Goal: Information Seeking & Learning: Learn about a topic

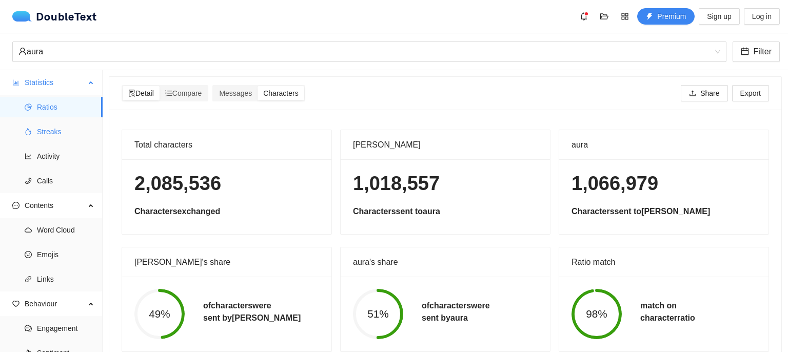
click at [65, 133] on span "Streaks" at bounding box center [65, 132] width 57 height 21
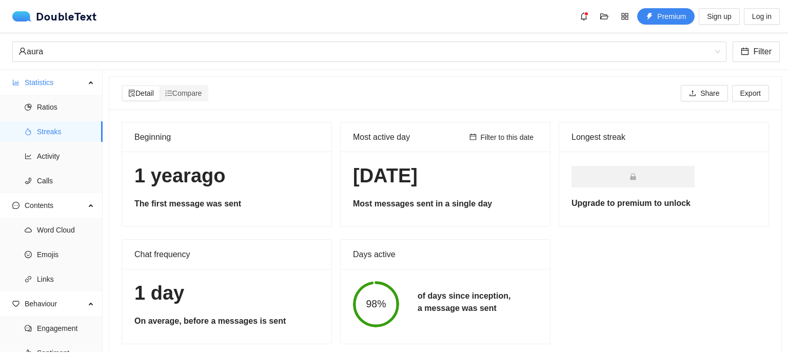
scroll to position [18, 0]
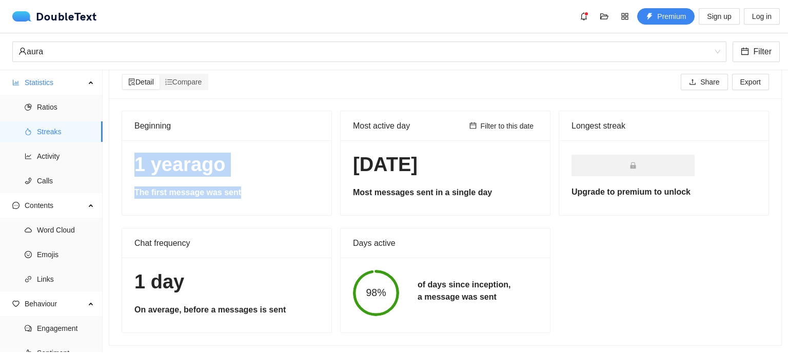
drag, startPoint x: 233, startPoint y: 185, endPoint x: 135, endPoint y: 153, distance: 102.5
click at [135, 153] on div "[DATE] The first message was sent" at bounding box center [226, 178] width 209 height 75
click at [135, 153] on h1 "[DATE]" at bounding box center [226, 165] width 185 height 24
drag, startPoint x: 135, startPoint y: 153, endPoint x: 250, endPoint y: 186, distance: 119.5
click at [250, 186] on div "[DATE] The first message was sent" at bounding box center [226, 178] width 209 height 75
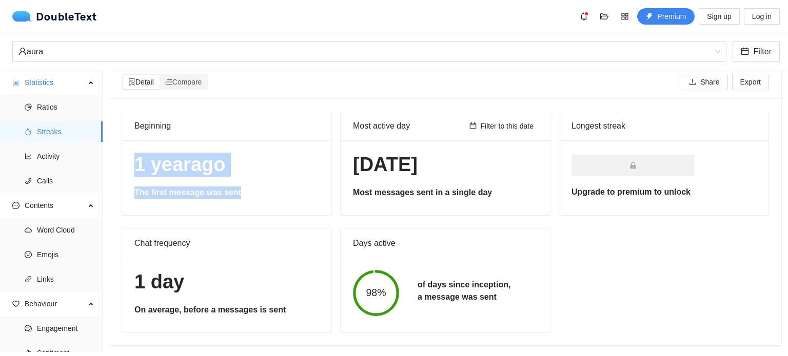
click at [250, 187] on h5 "The first message was sent" at bounding box center [226, 193] width 185 height 12
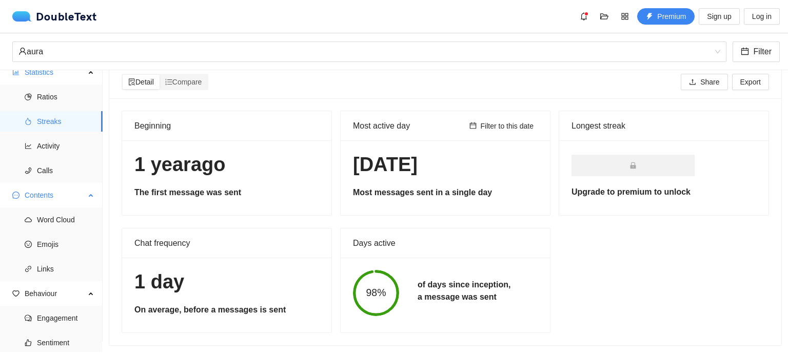
scroll to position [4, 0]
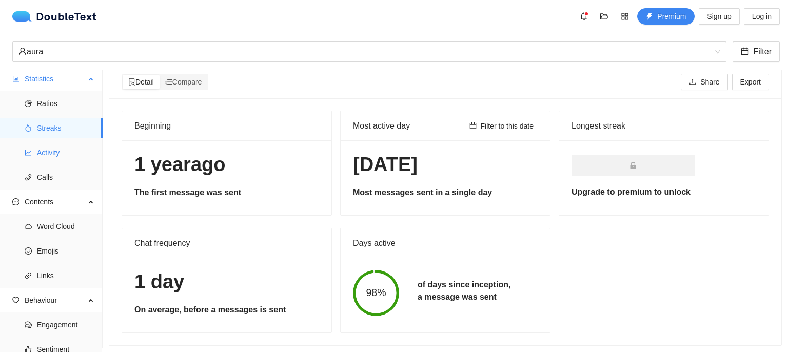
click at [62, 155] on span "Activity" at bounding box center [65, 153] width 57 height 21
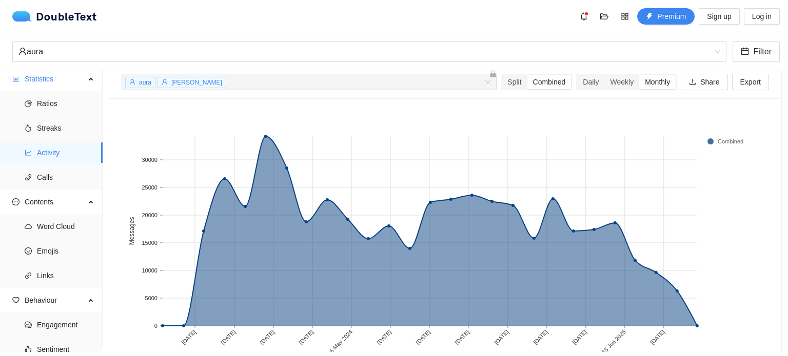
scroll to position [39, 0]
click at [147, 86] on span "aura" at bounding box center [140, 82] width 30 height 11
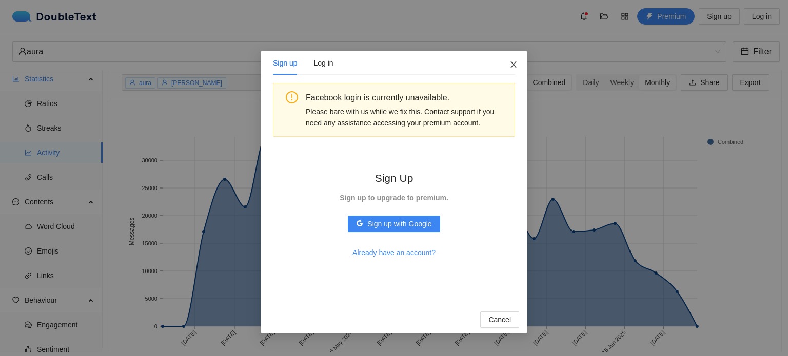
click at [506, 60] on span "Close" at bounding box center [514, 65] width 28 height 28
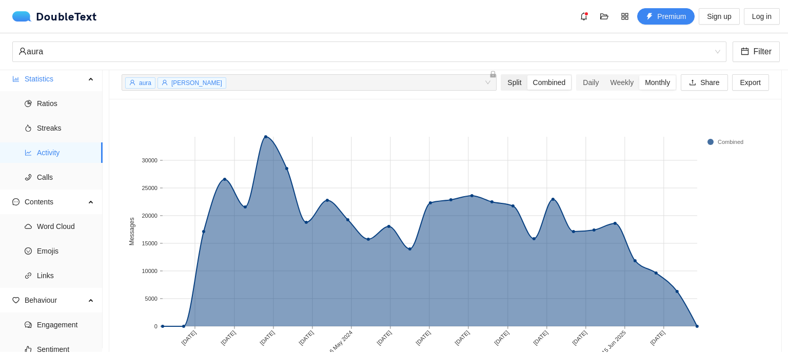
click at [502, 80] on div "Split" at bounding box center [514, 82] width 25 height 14
click at [502, 75] on input "Split" at bounding box center [502, 75] width 0 height 0
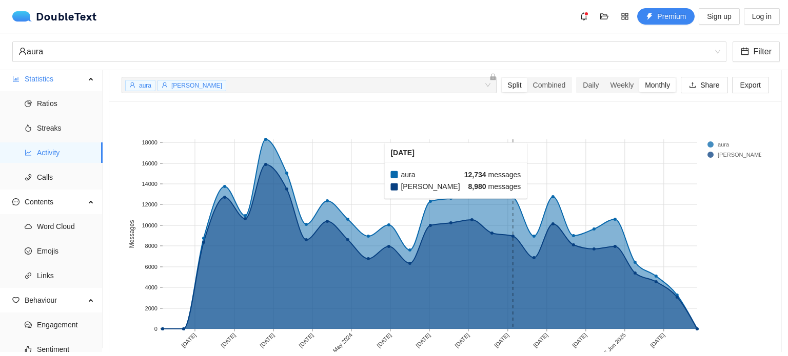
scroll to position [31, 0]
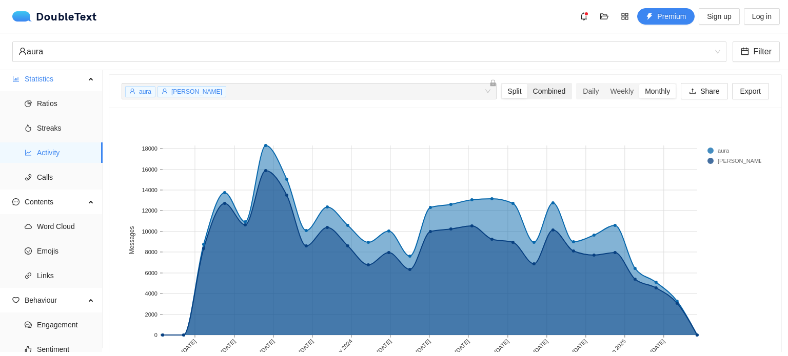
click at [549, 92] on div "Combined" at bounding box center [549, 91] width 44 height 14
click at [527, 84] on input "Combined" at bounding box center [527, 84] width 0 height 0
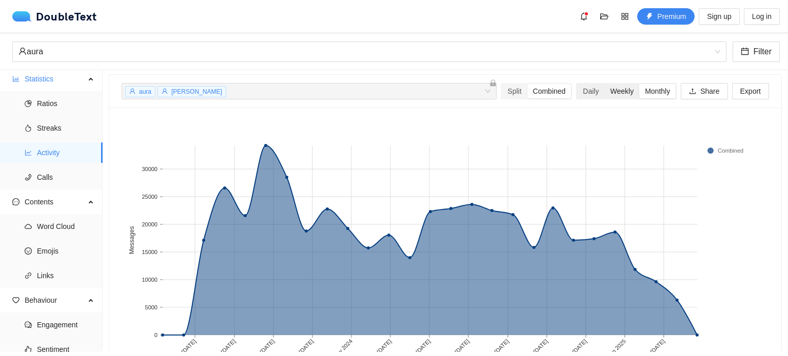
click at [616, 94] on div "Weekly" at bounding box center [621, 91] width 35 height 14
click at [604, 84] on input "Weekly" at bounding box center [604, 84] width 0 height 0
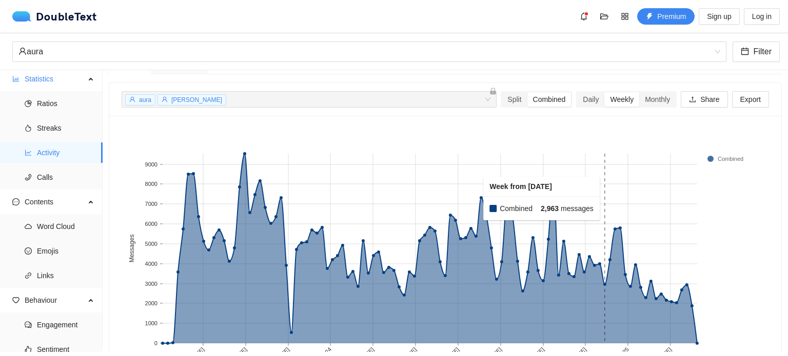
scroll to position [21, 0]
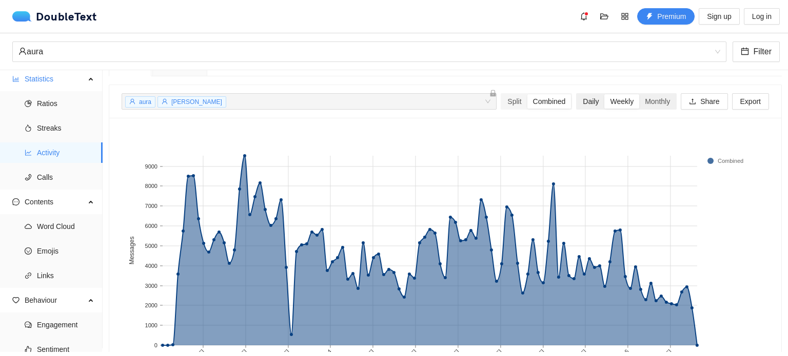
click at [589, 105] on div "Daily" at bounding box center [590, 101] width 27 height 14
click at [577, 94] on input "Daily" at bounding box center [577, 94] width 0 height 0
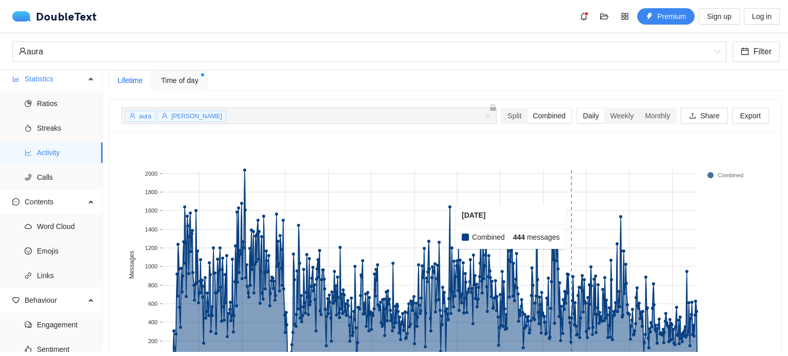
scroll to position [2, 0]
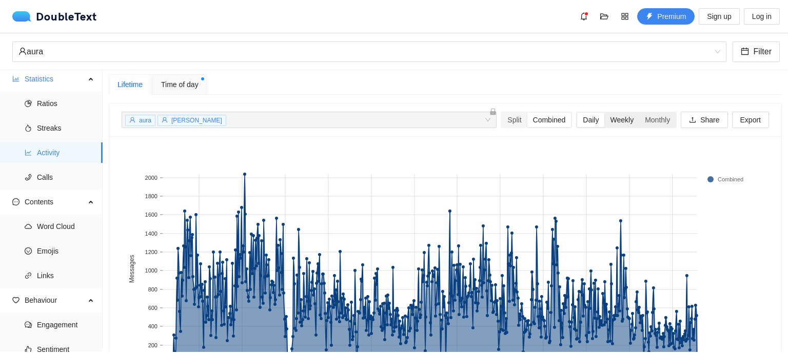
click at [611, 118] on div "Weekly" at bounding box center [621, 120] width 35 height 14
click at [604, 113] on input "Weekly" at bounding box center [604, 113] width 0 height 0
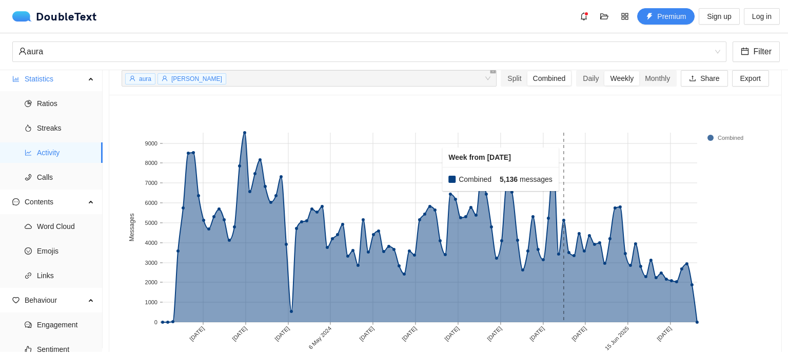
scroll to position [42, 0]
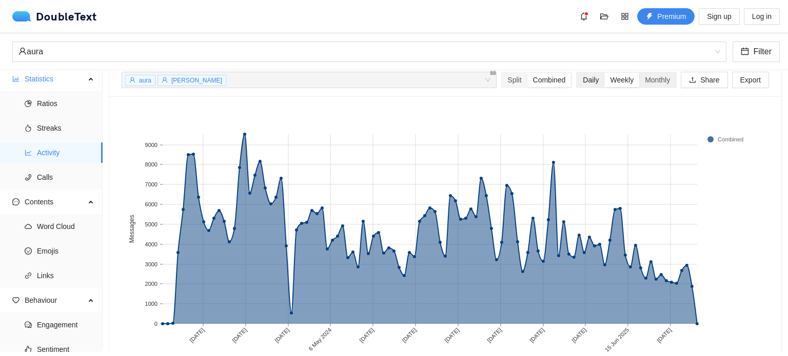
click at [579, 74] on div "Daily" at bounding box center [590, 80] width 27 height 14
click at [577, 73] on input "Daily" at bounding box center [577, 73] width 0 height 0
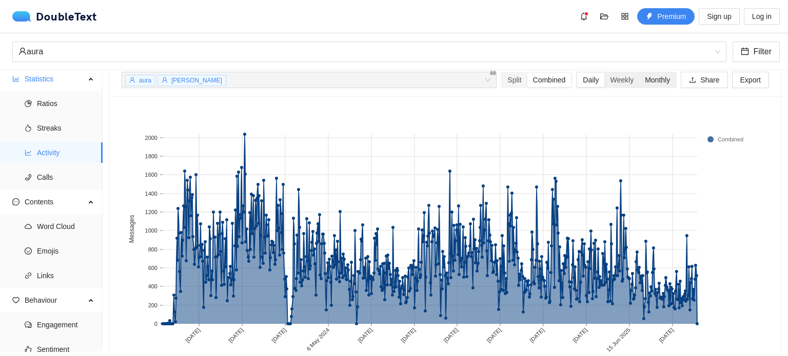
click at [655, 80] on div "Monthly" at bounding box center [657, 80] width 36 height 14
click at [639, 73] on input "Monthly" at bounding box center [639, 73] width 0 height 0
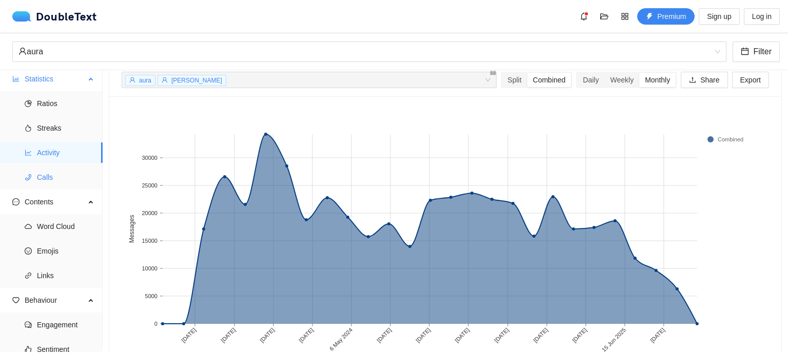
click at [53, 185] on span "Calls" at bounding box center [65, 177] width 57 height 21
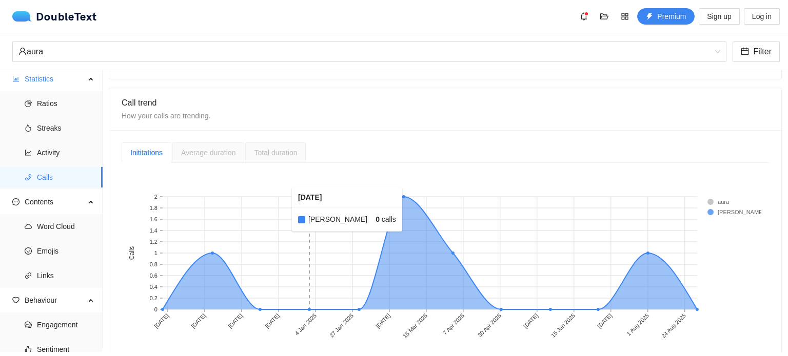
scroll to position [190, 0]
click at [216, 160] on div "Average duration" at bounding box center [208, 152] width 72 height 21
click at [253, 151] on div "Total duration" at bounding box center [275, 152] width 61 height 21
click at [65, 227] on span "Word Cloud" at bounding box center [65, 226] width 57 height 21
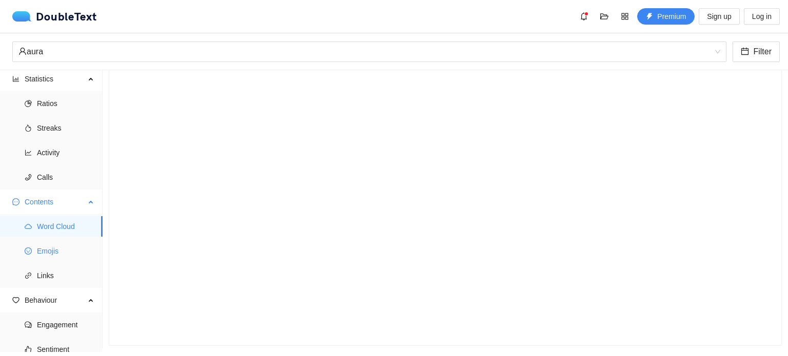
scroll to position [63, 0]
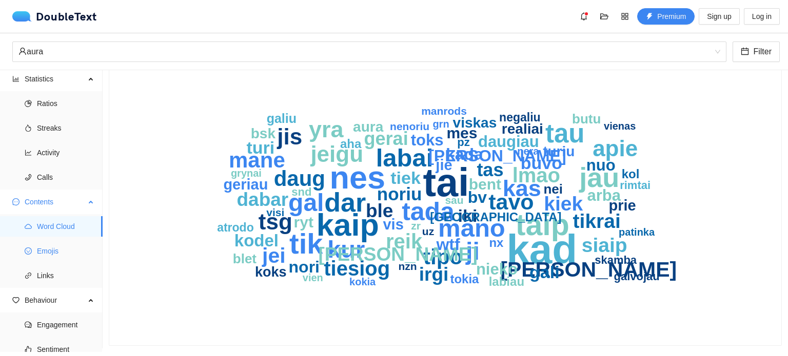
click at [51, 254] on span "Emojis" at bounding box center [65, 251] width 57 height 21
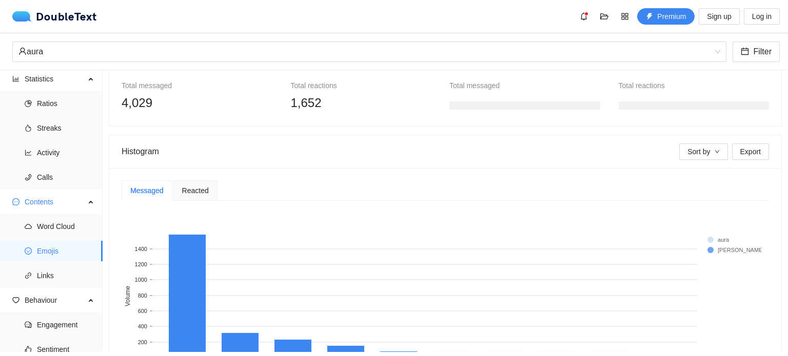
scroll to position [129, 0]
click at [715, 153] on icon "down" at bounding box center [717, 151] width 5 height 5
click at [698, 154] on span "Sort by" at bounding box center [698, 151] width 23 height 11
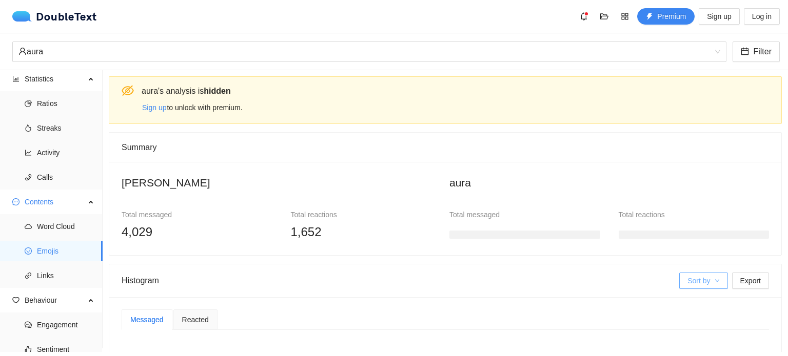
scroll to position [220, 0]
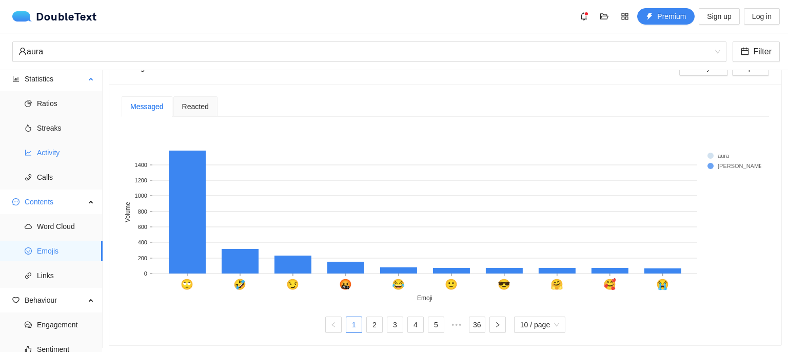
click at [73, 157] on span "Activity" at bounding box center [65, 153] width 57 height 21
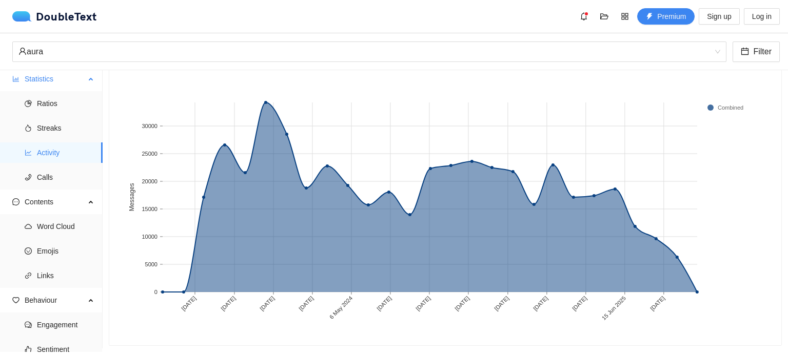
scroll to position [81, 0]
click at [45, 178] on span "Calls" at bounding box center [65, 177] width 57 height 21
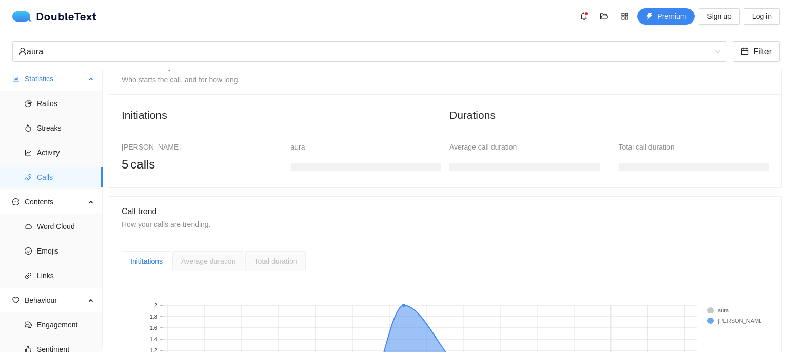
scroll to position [213, 0]
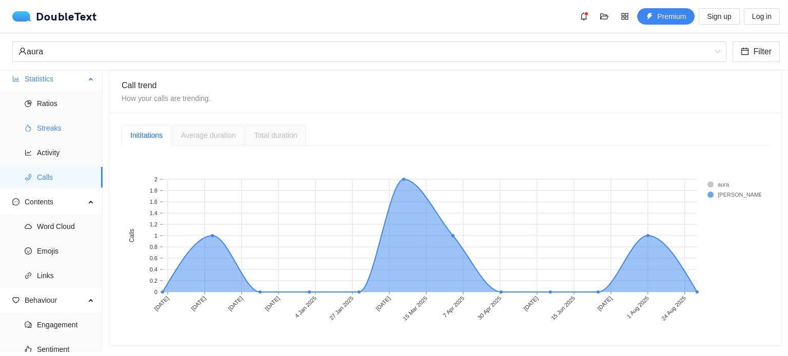
click at [65, 125] on span "Streaks" at bounding box center [65, 128] width 57 height 21
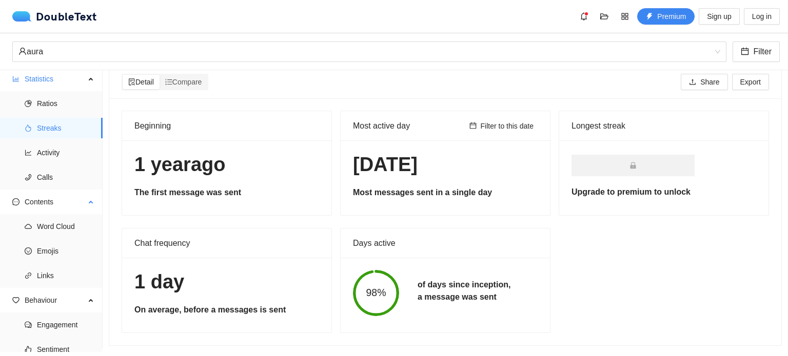
scroll to position [45, 0]
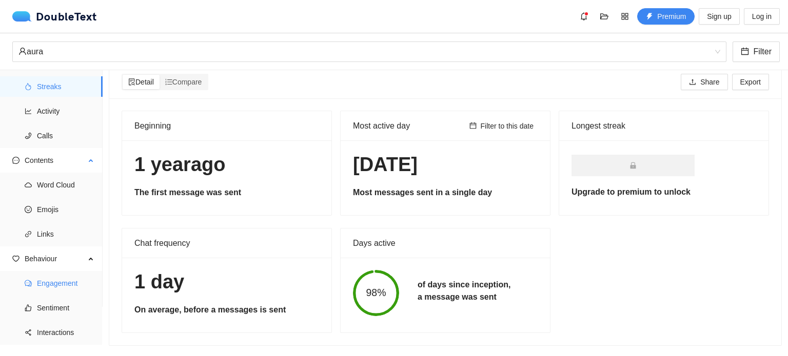
click at [69, 287] on span "Engagement" at bounding box center [65, 283] width 57 height 21
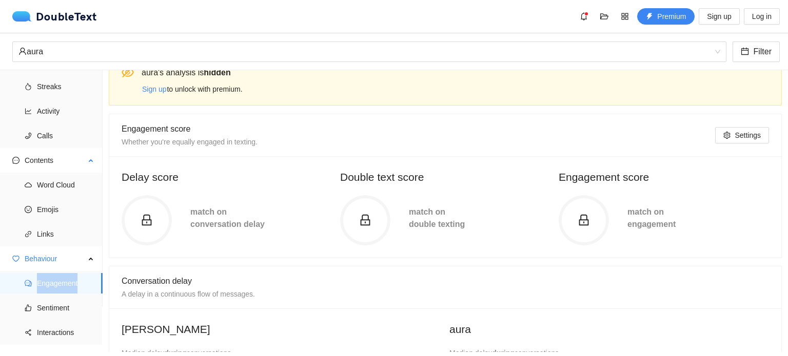
scroll to position [220, 0]
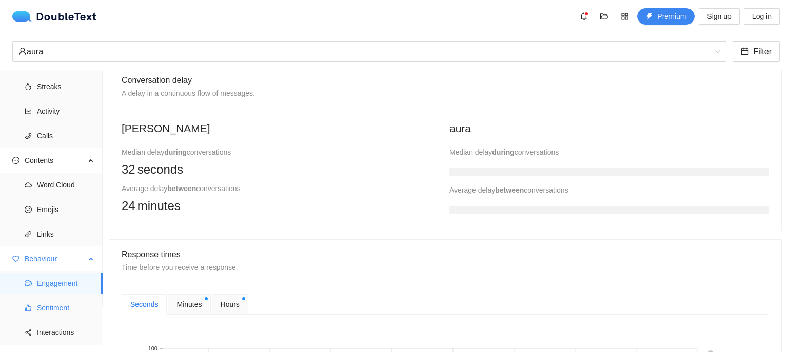
click at [70, 312] on span "Sentiment" at bounding box center [65, 308] width 57 height 21
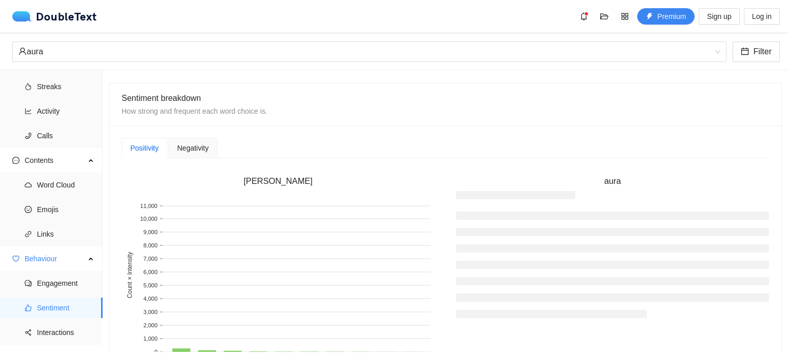
scroll to position [570, 0]
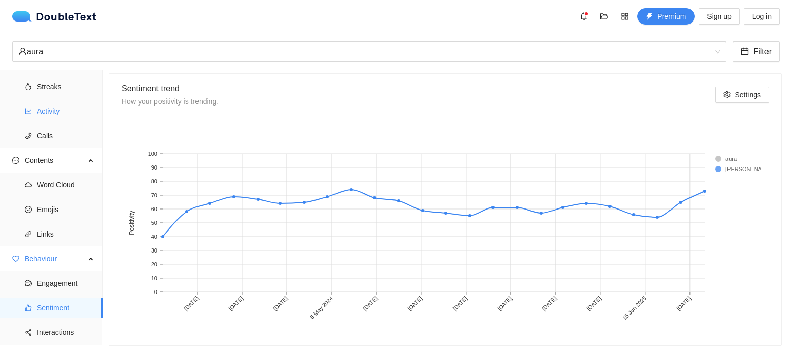
click at [51, 113] on span "Activity" at bounding box center [65, 111] width 57 height 21
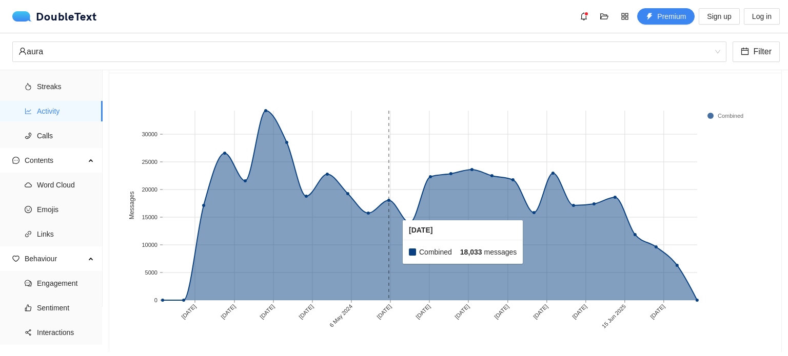
scroll to position [65, 0]
